Goal: Task Accomplishment & Management: Manage account settings

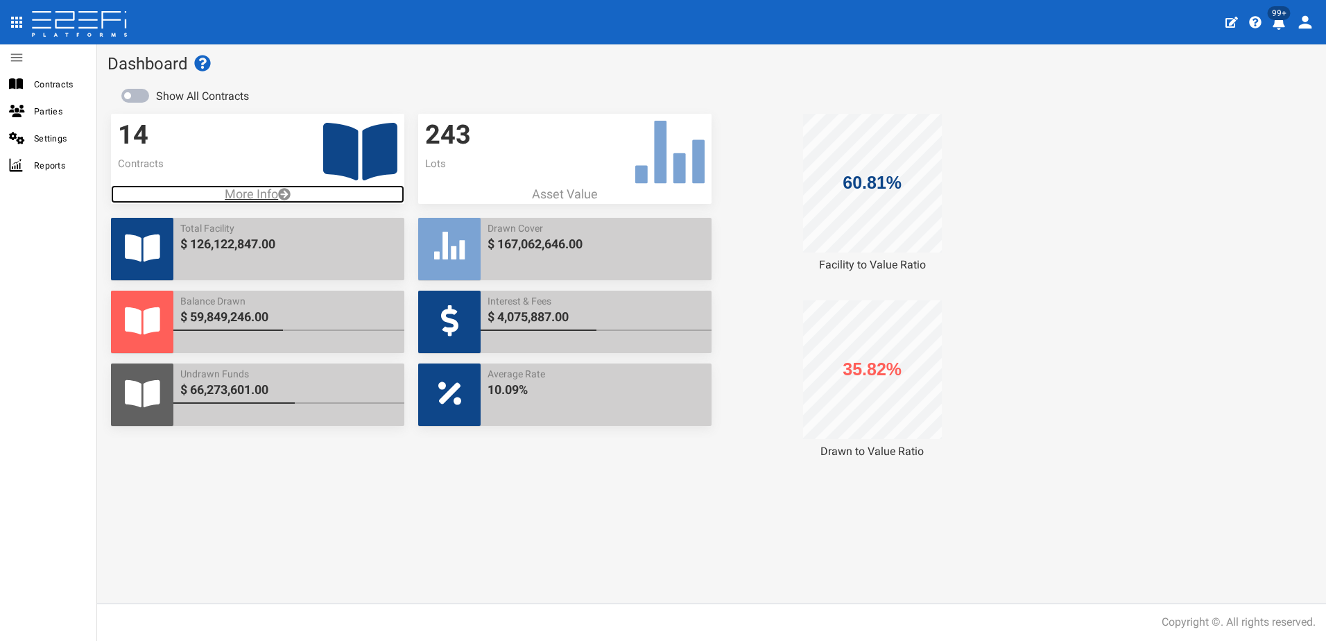
click at [249, 189] on p "More Info" at bounding box center [257, 194] width 293 height 18
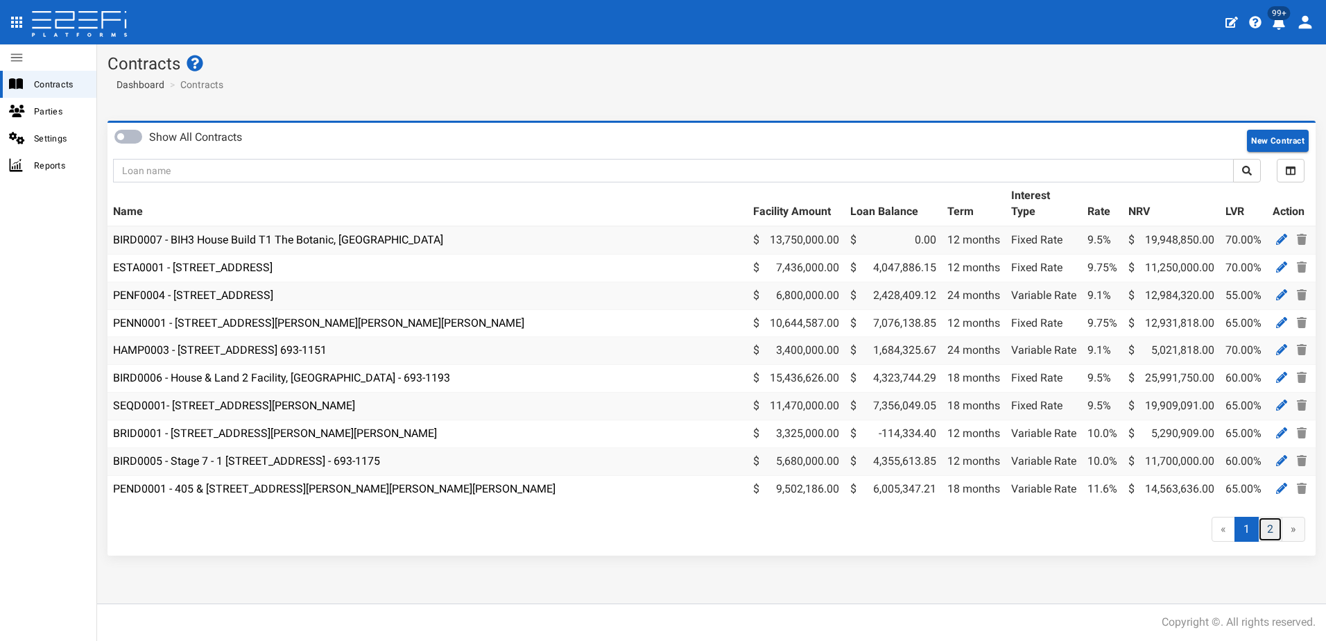
click at [1273, 542] on link "2" at bounding box center [1270, 530] width 24 height 26
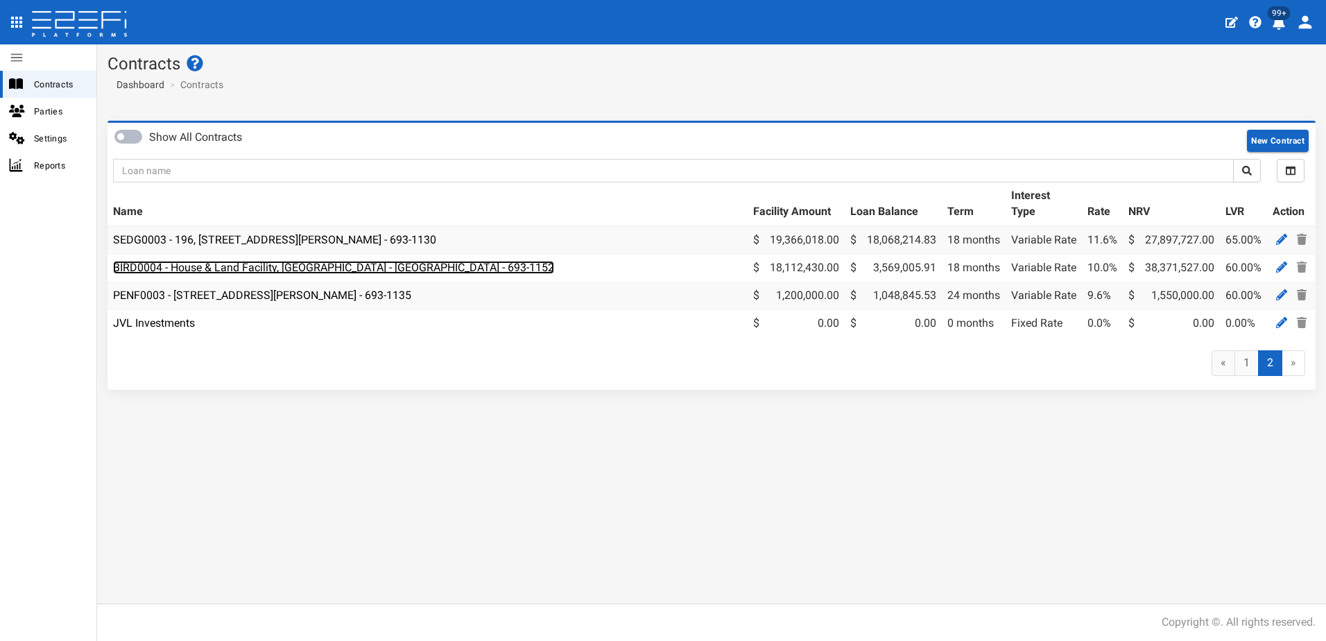
click at [219, 269] on link "BIRD0004 - House & Land Facility, Port Macquarie - VANT02 - 693-1152" at bounding box center [333, 267] width 441 height 13
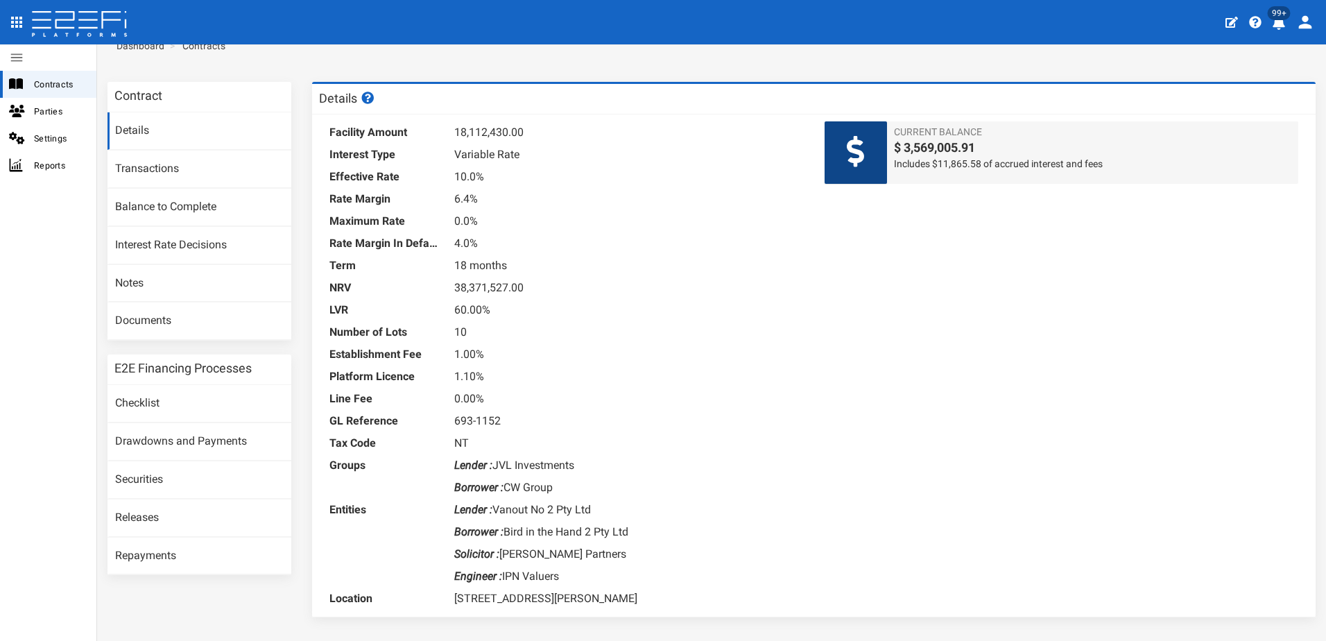
scroll to position [77, 0]
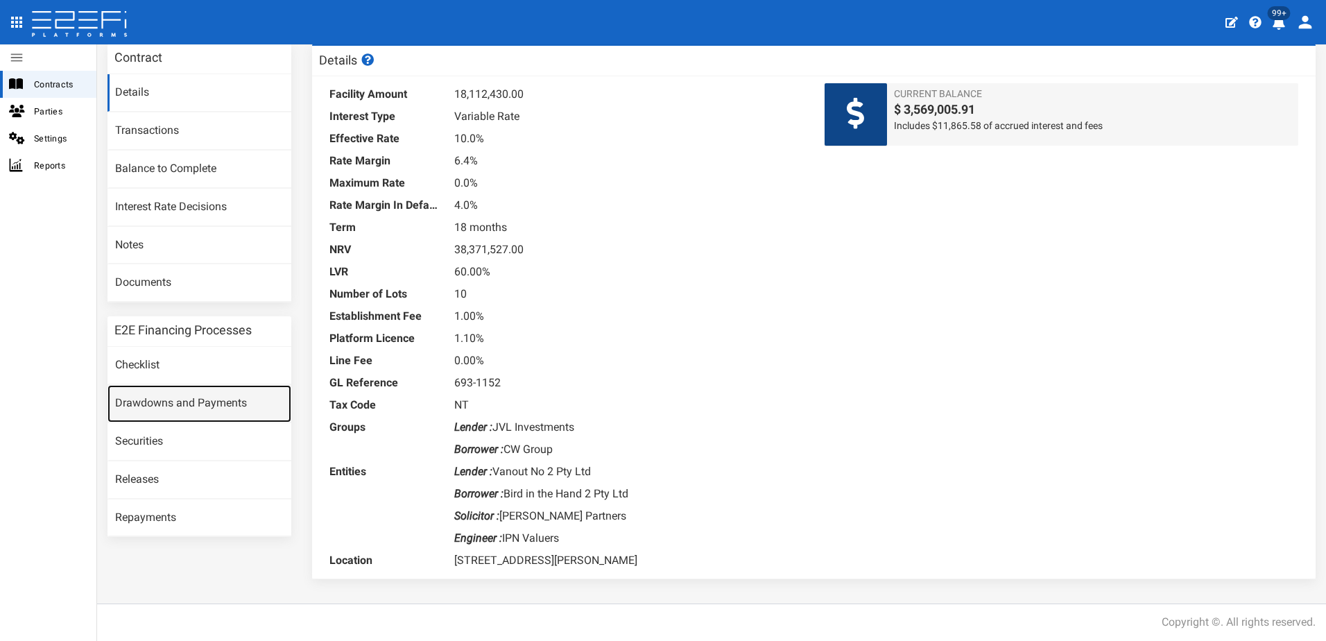
click at [181, 401] on link "Drawdowns and Payments" at bounding box center [199, 403] width 184 height 37
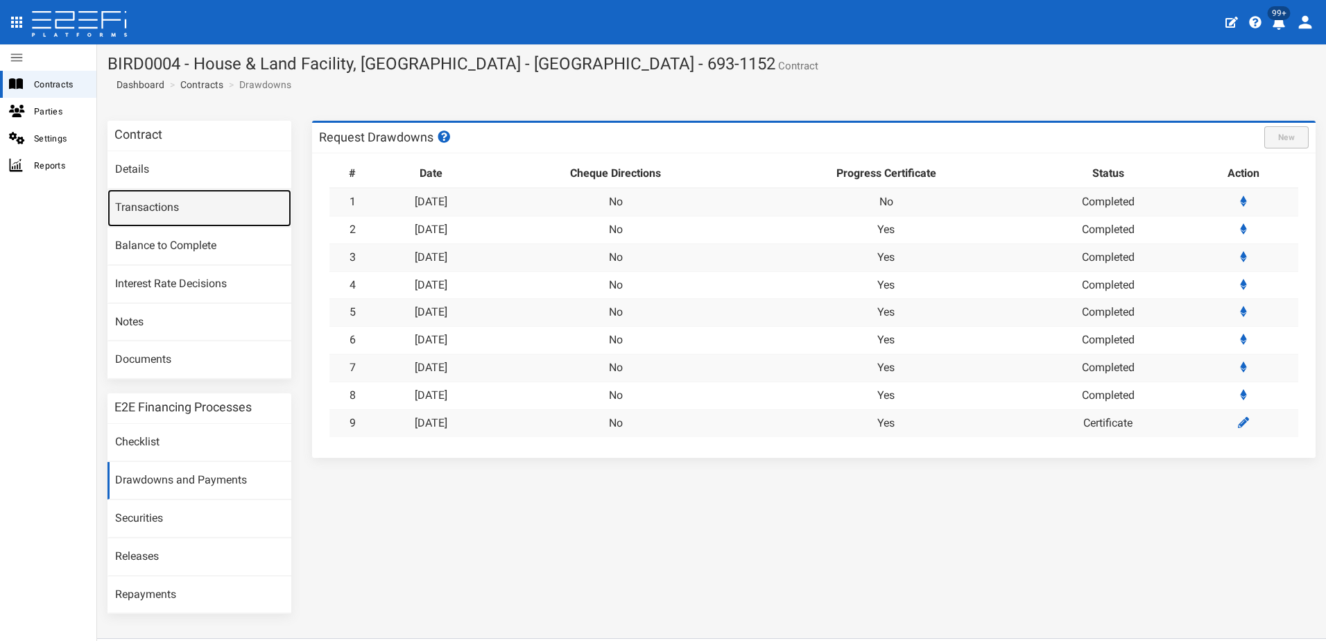
click at [150, 198] on link "Transactions" at bounding box center [199, 207] width 184 height 37
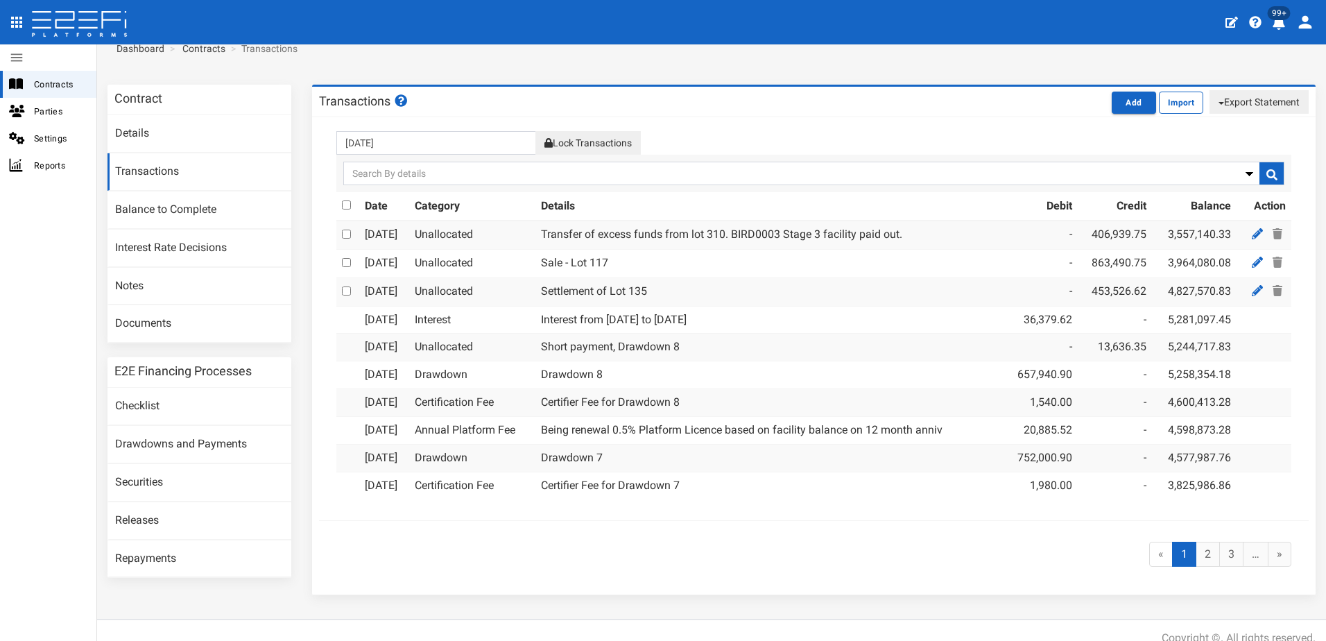
scroll to position [52, 0]
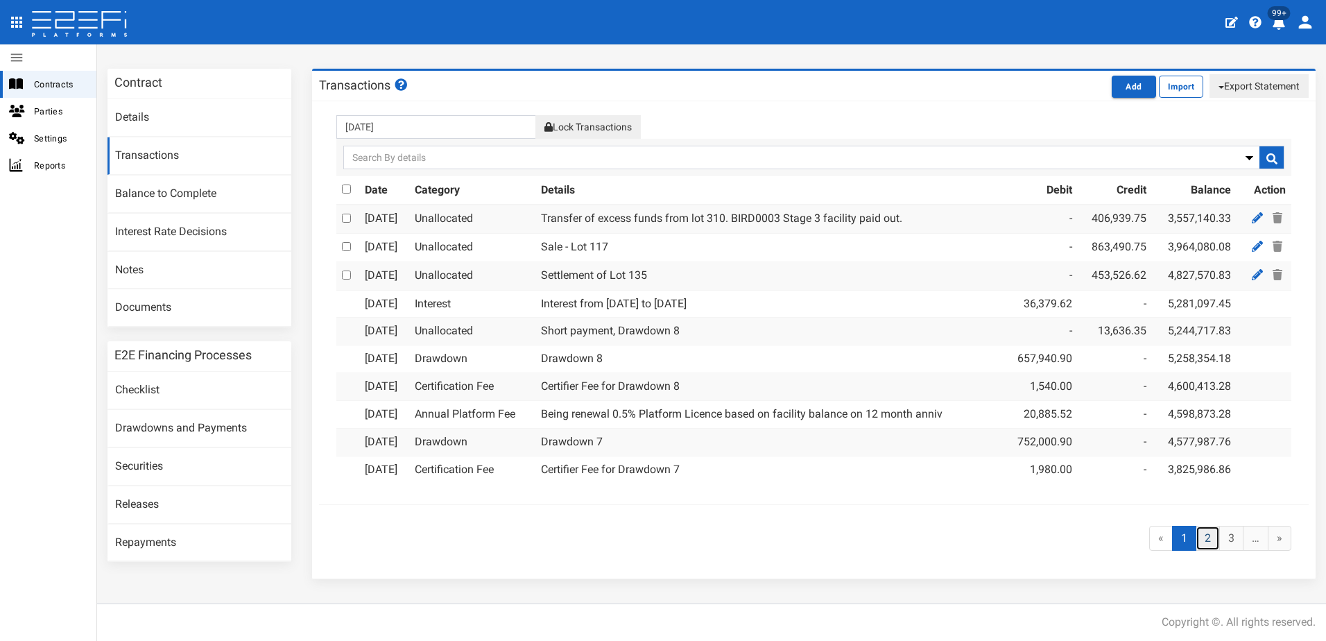
click at [1196, 534] on link "2" at bounding box center [1208, 539] width 24 height 26
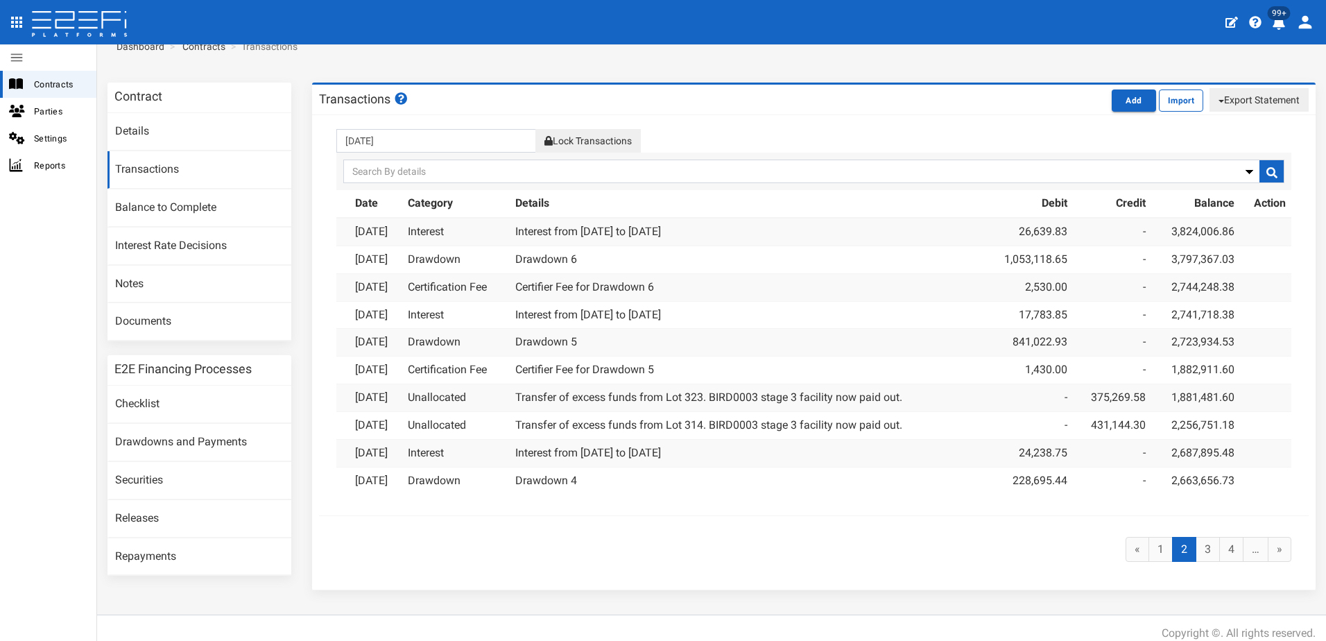
scroll to position [49, 0]
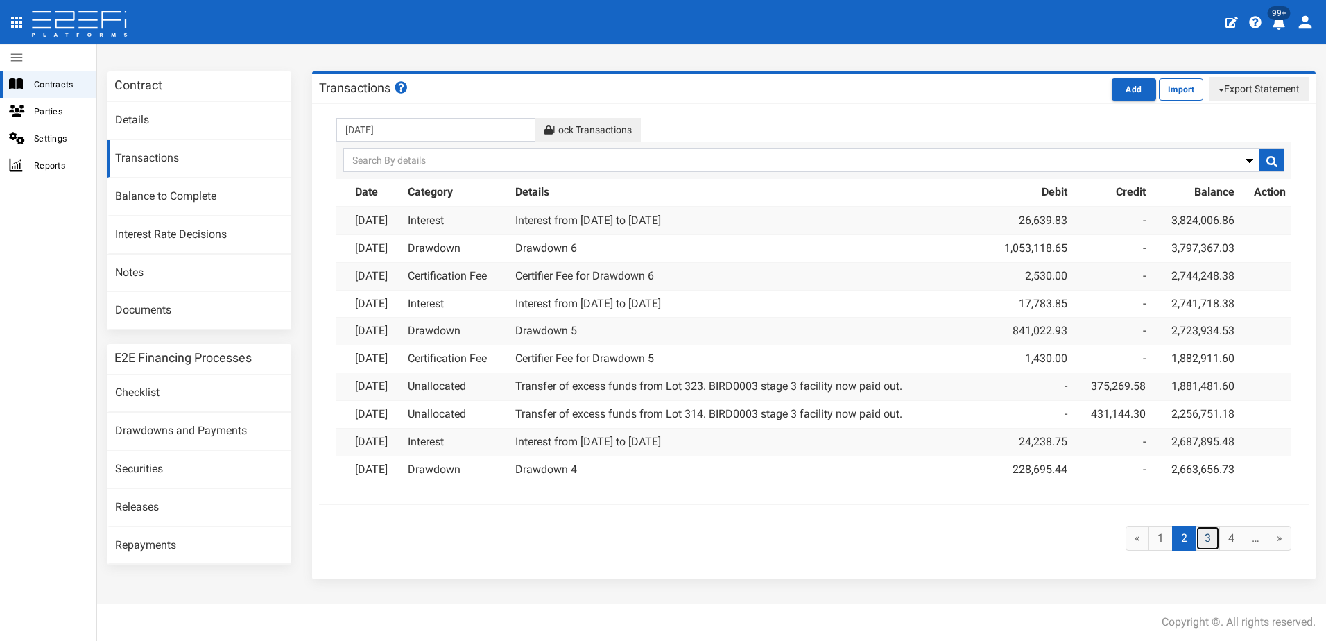
click at [1198, 537] on link "3" at bounding box center [1208, 539] width 24 height 26
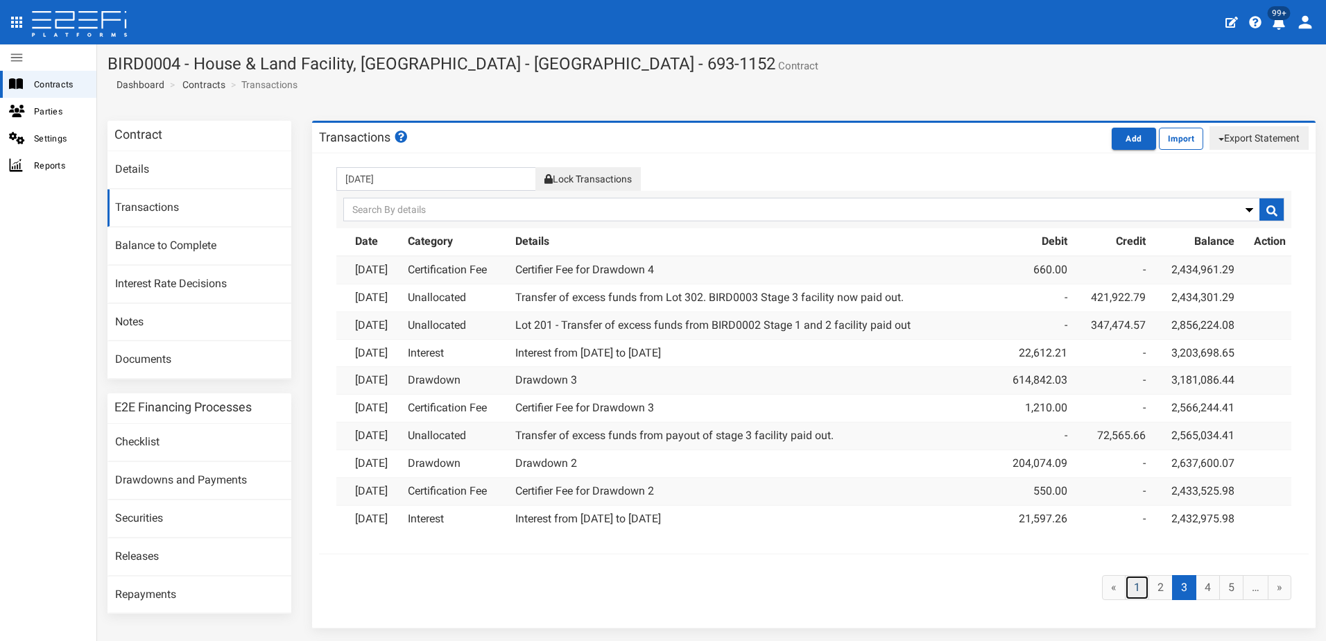
click at [1131, 580] on link "1" at bounding box center [1137, 588] width 24 height 26
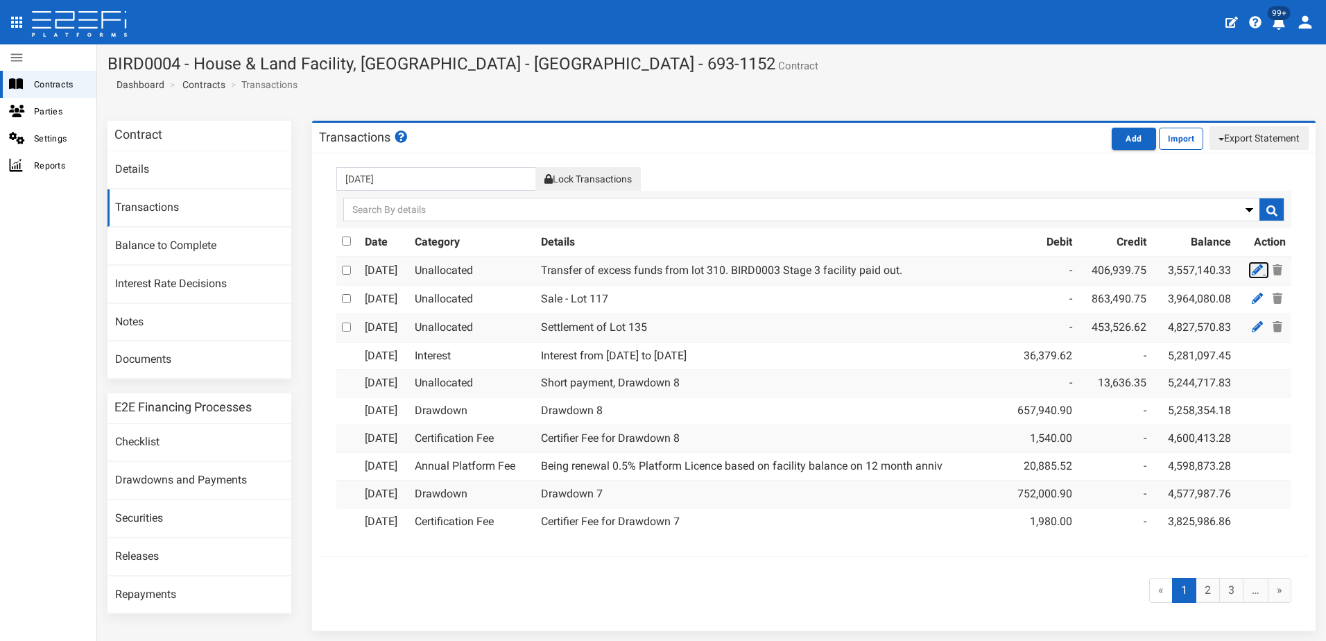
click at [1252, 268] on icon at bounding box center [1257, 269] width 11 height 11
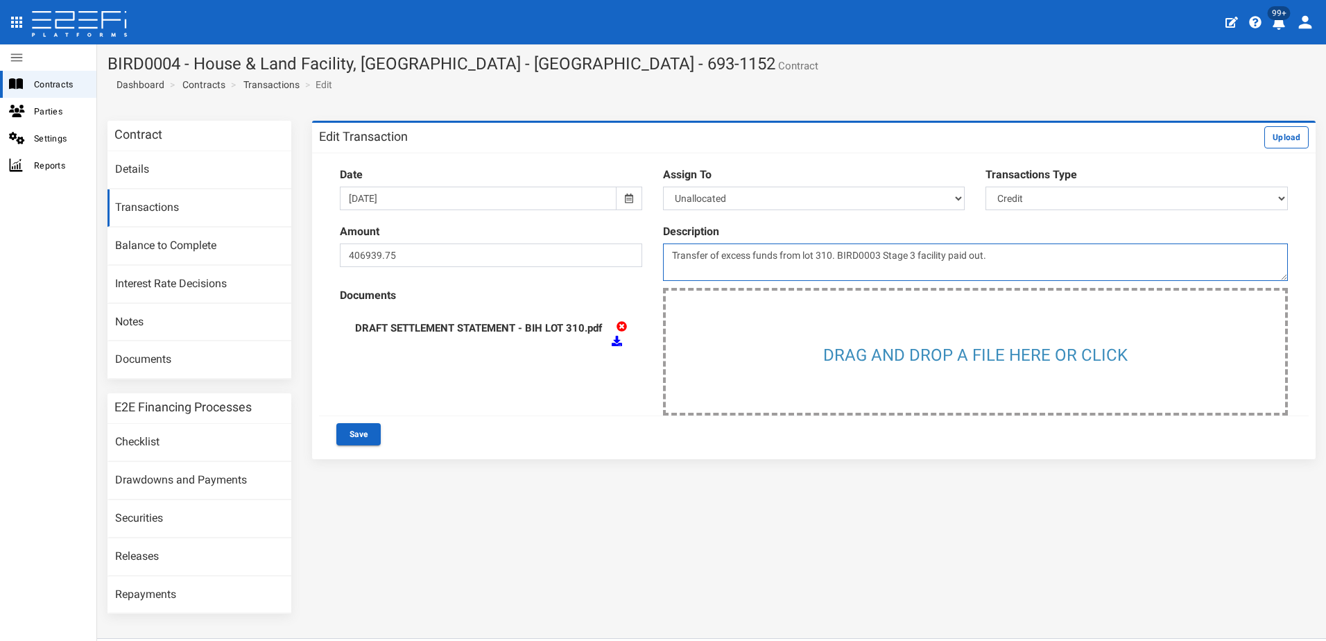
click at [992, 259] on textarea "Transfer of excess funds from lot 310. BIRD0003 Stage 3 facility paid out." at bounding box center [975, 261] width 625 height 37
type textarea "Transfer of excess funds from lot 310."
click at [350, 430] on button "Save" at bounding box center [358, 434] width 44 height 22
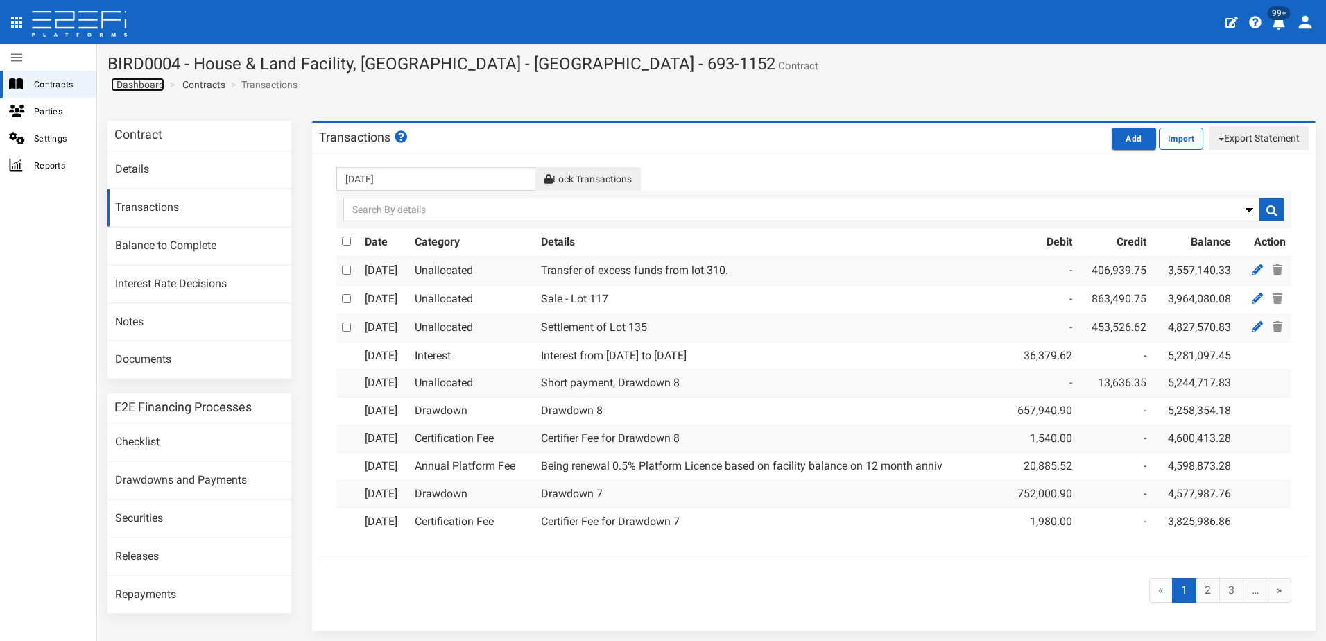
click at [150, 83] on span "Dashboard" at bounding box center [137, 84] width 53 height 11
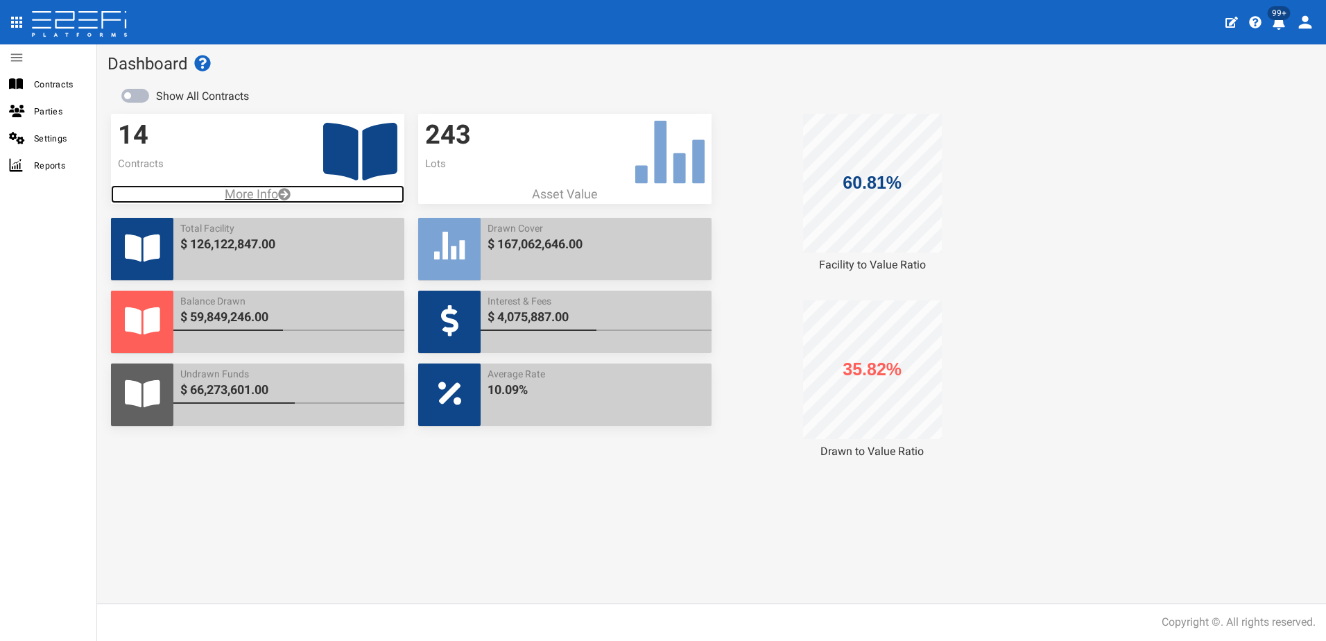
click at [249, 189] on p "More Info" at bounding box center [257, 194] width 293 height 18
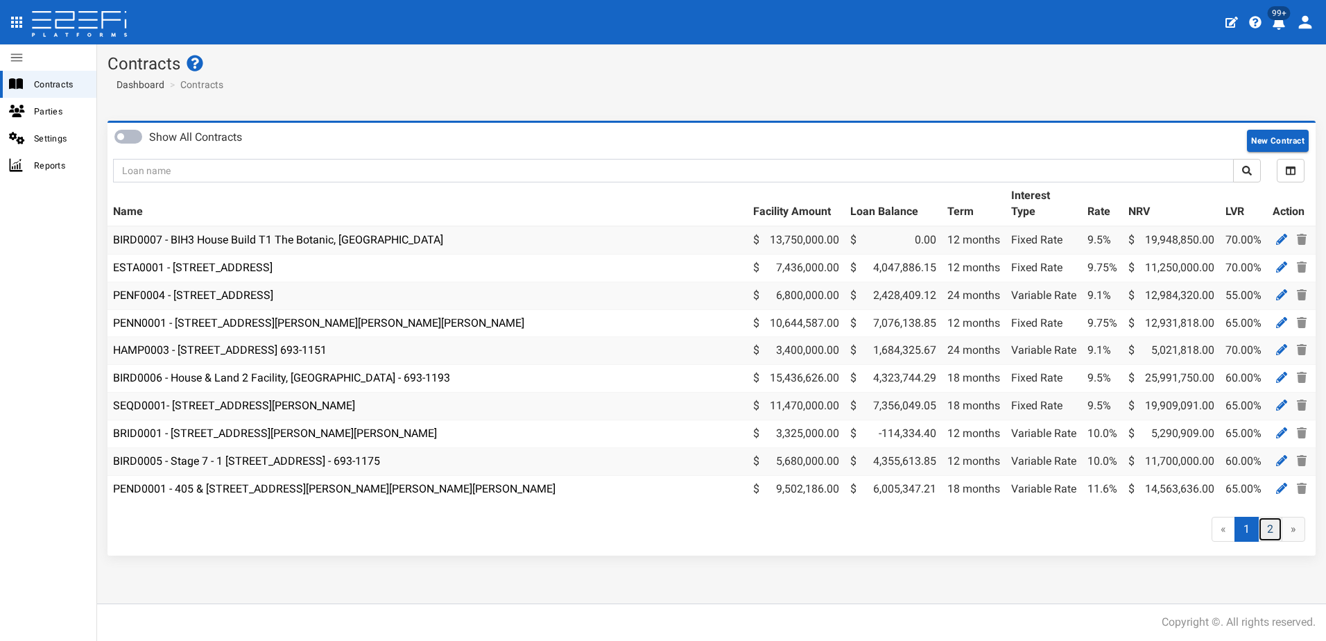
click at [1275, 542] on link "2" at bounding box center [1270, 530] width 24 height 26
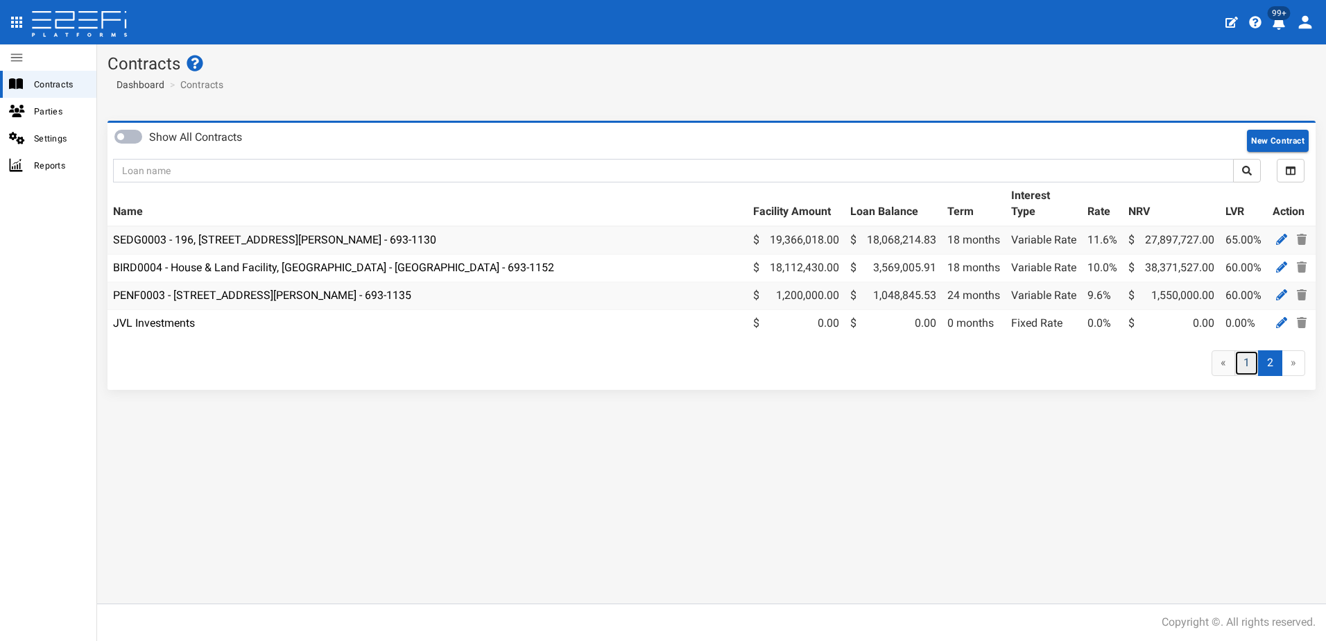
click at [1248, 368] on link "1" at bounding box center [1247, 363] width 24 height 26
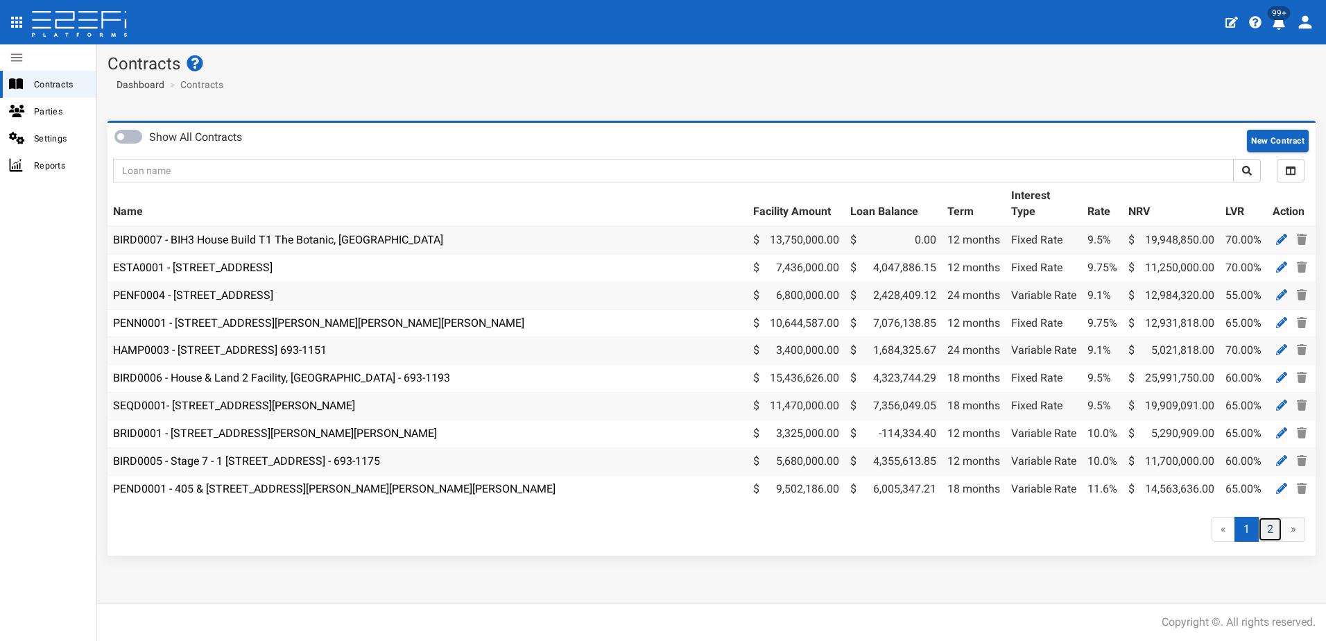
click at [1275, 536] on link "2" at bounding box center [1270, 530] width 24 height 26
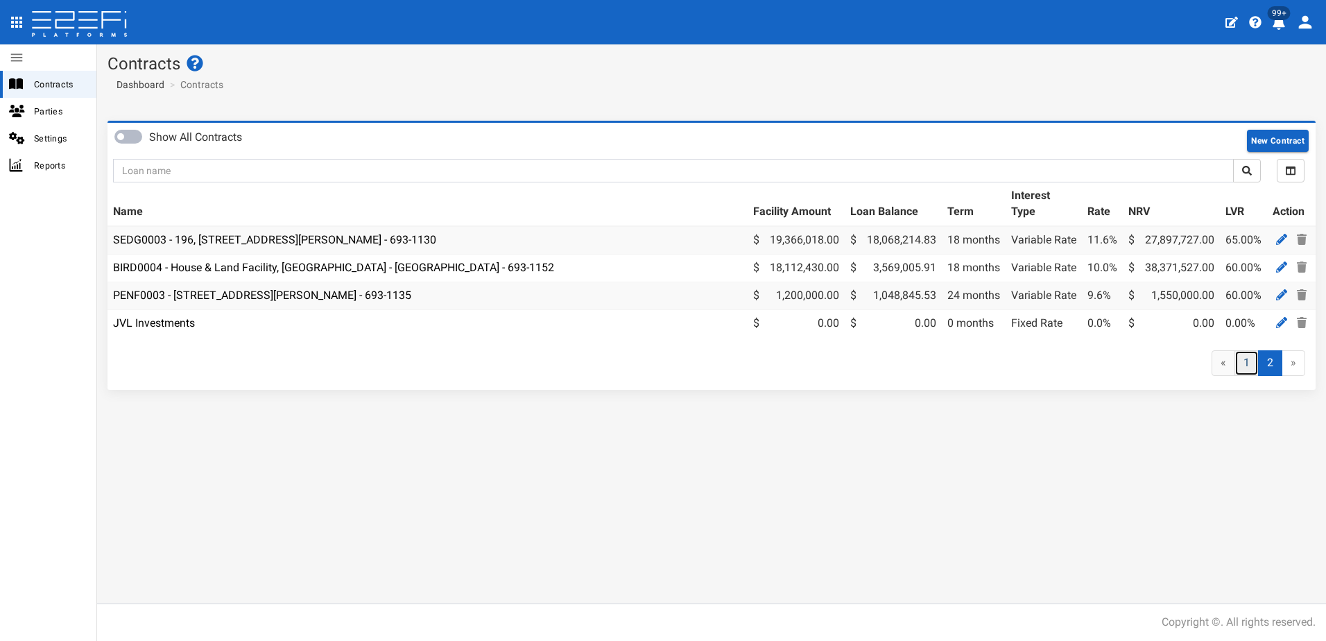
click at [1248, 375] on link "1" at bounding box center [1247, 363] width 24 height 26
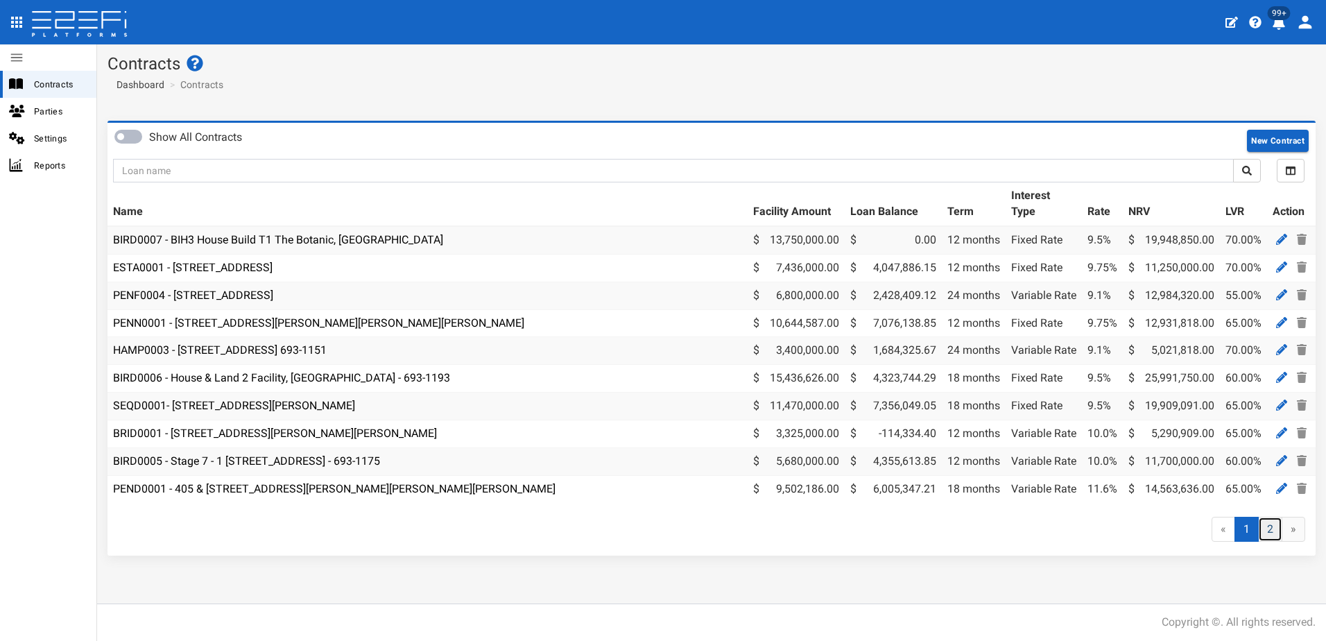
click at [1271, 542] on link "2" at bounding box center [1270, 530] width 24 height 26
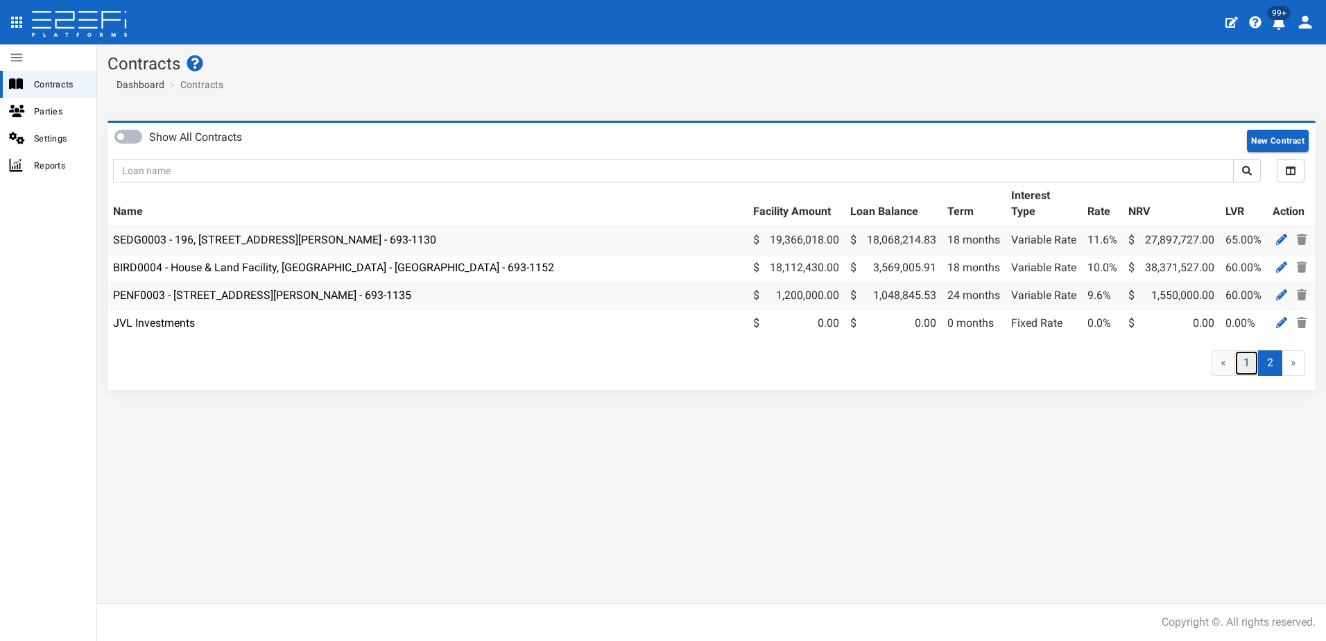
click at [1241, 375] on link "1" at bounding box center [1247, 363] width 24 height 26
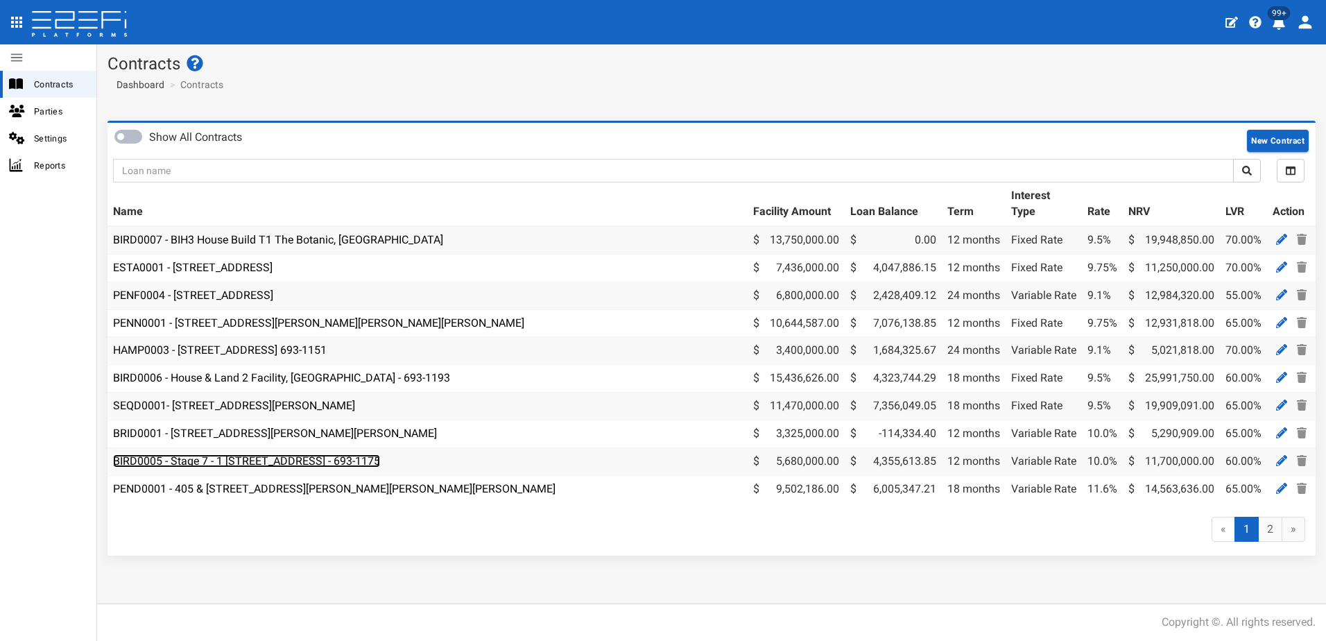
click at [264, 463] on link "BIRD0005 - Stage 7 - 1 BRUSH CHERRY Boulevard THRUMSTER NSW 2444 - 693-1175" at bounding box center [246, 460] width 267 height 13
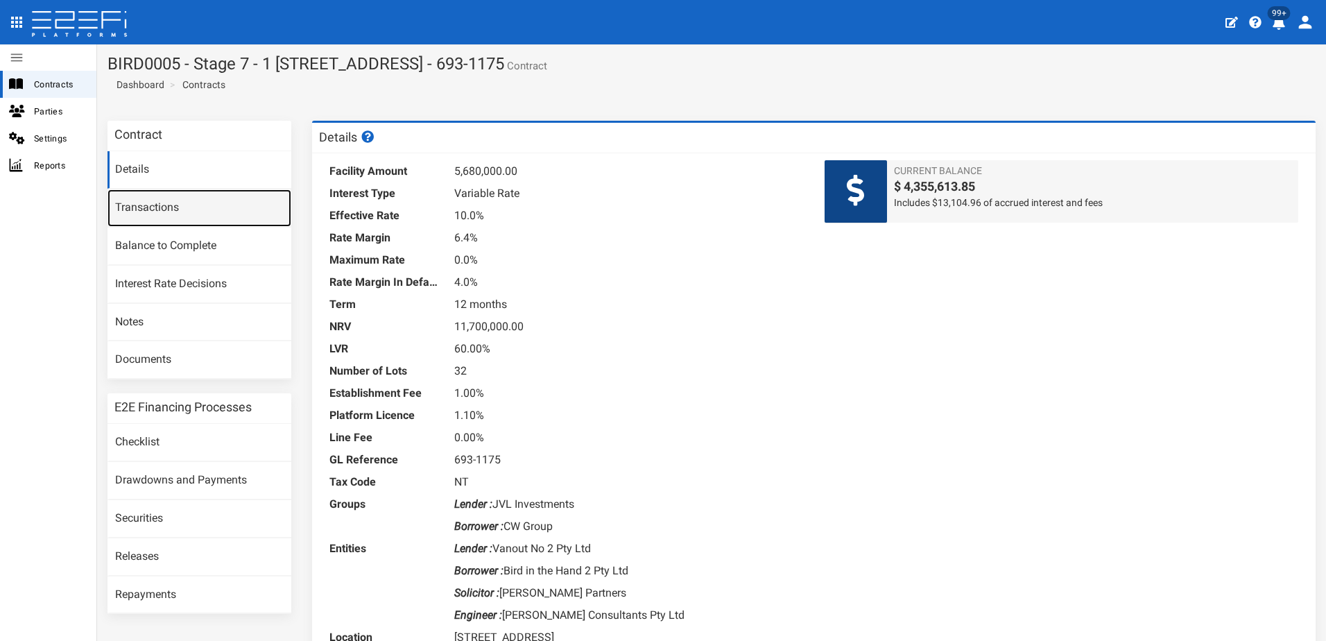
click at [158, 208] on link "Transactions" at bounding box center [199, 207] width 184 height 37
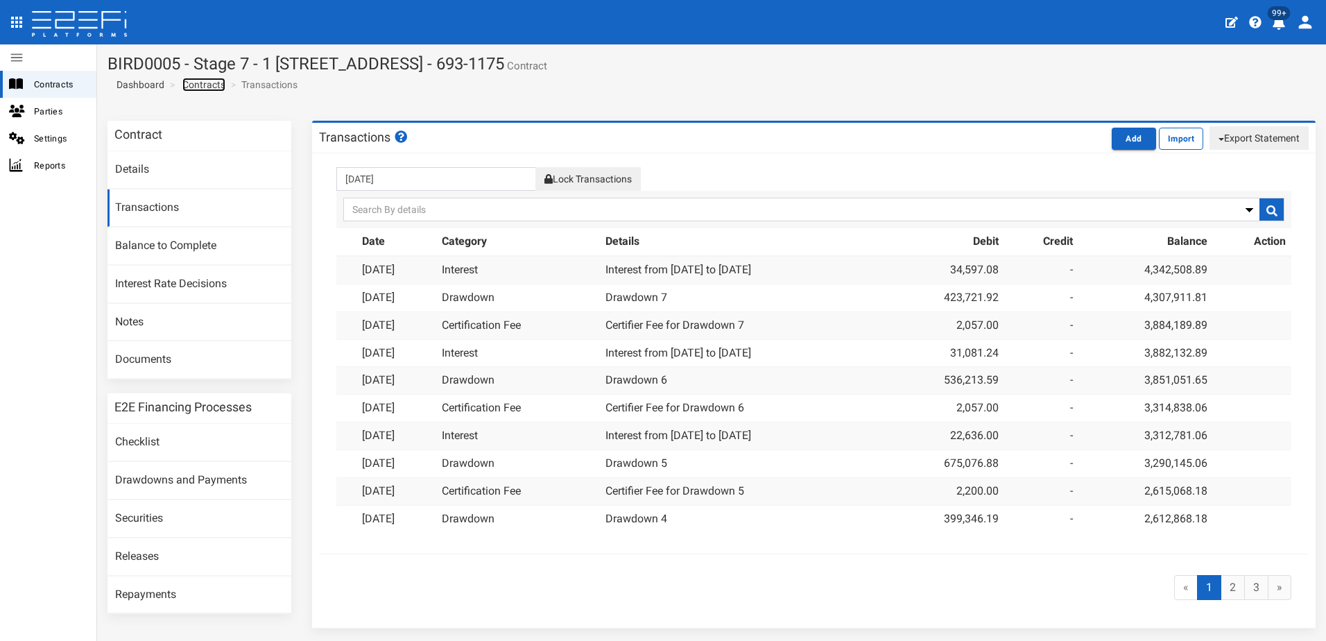
click at [205, 83] on link "Contracts" at bounding box center [203, 85] width 43 height 14
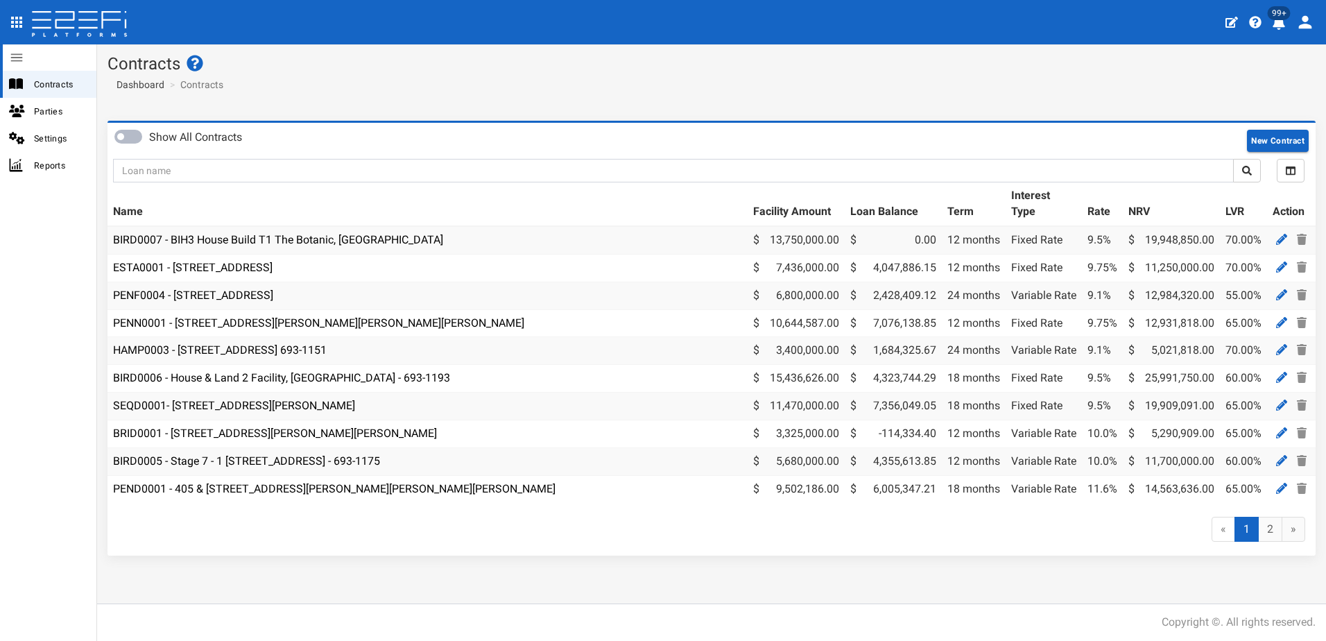
click at [19, 54] on icon at bounding box center [16, 57] width 11 height 8
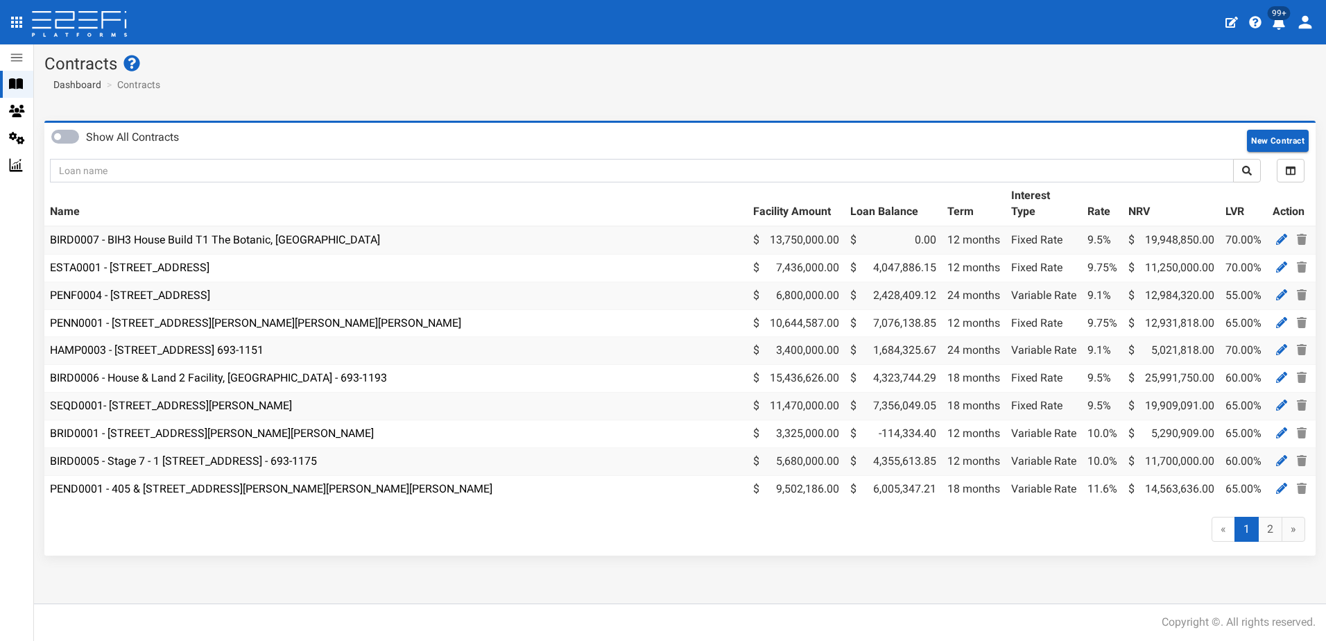
click at [17, 25] on icon "open drawer" at bounding box center [16, 22] width 11 height 11
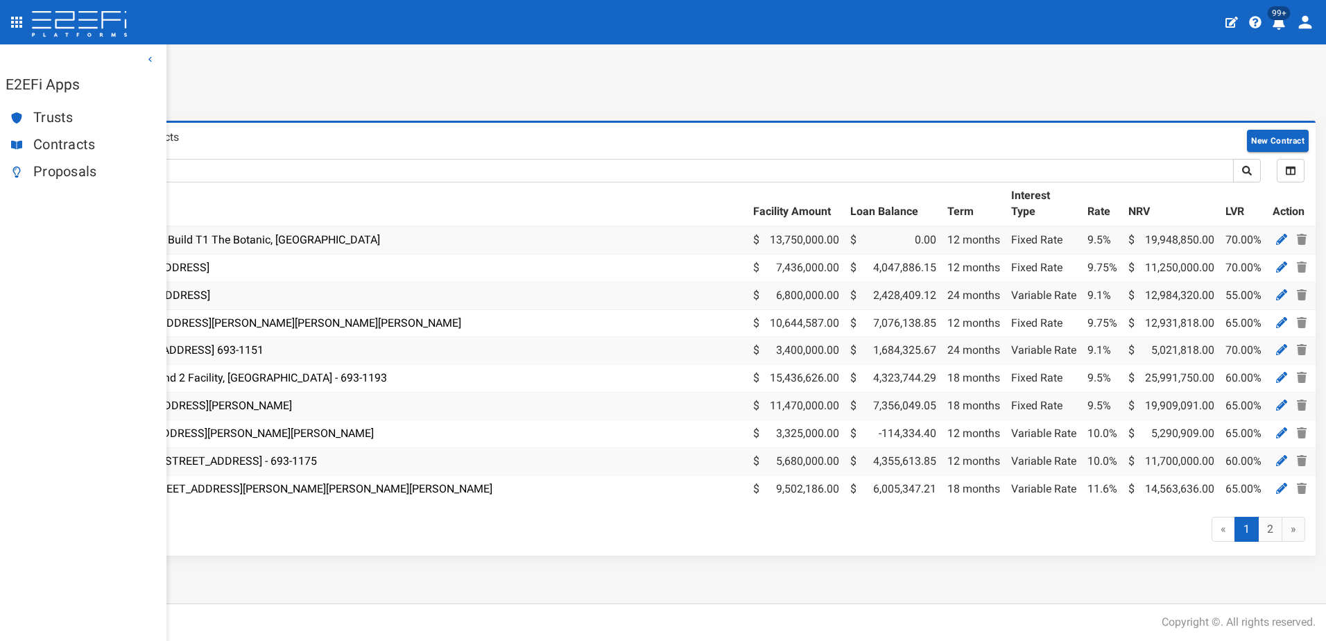
click at [80, 171] on span "Proposals" at bounding box center [94, 172] width 122 height 16
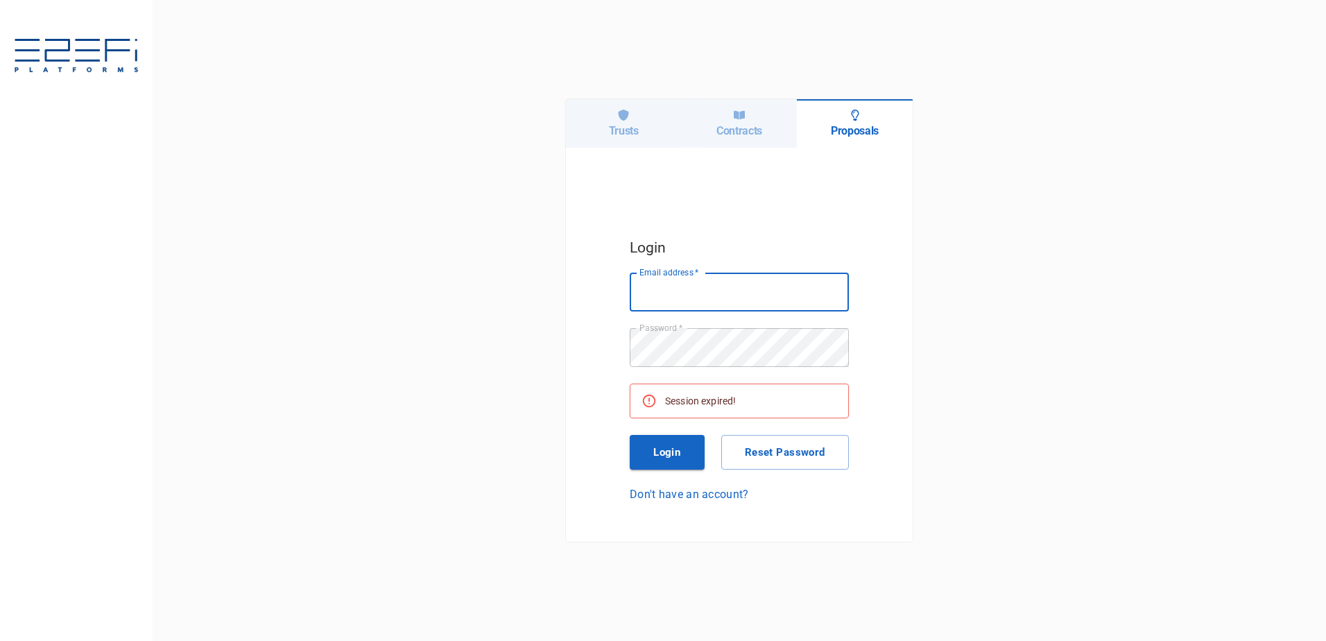
click at [664, 289] on input "Email address   *" at bounding box center [739, 292] width 219 height 39
type input "[PERSON_NAME][EMAIL_ADDRESS][DOMAIN_NAME]"
click at [664, 448] on button "Login" at bounding box center [667, 452] width 75 height 35
